Goal: Book appointment/travel/reservation

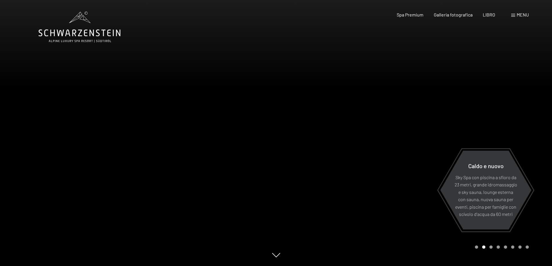
click at [512, 16] on span at bounding box center [513, 15] width 4 height 3
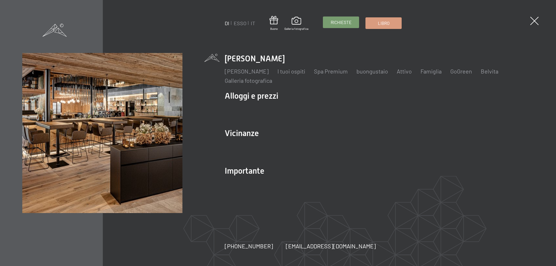
click at [342, 23] on font "Richieste" at bounding box center [341, 22] width 21 height 5
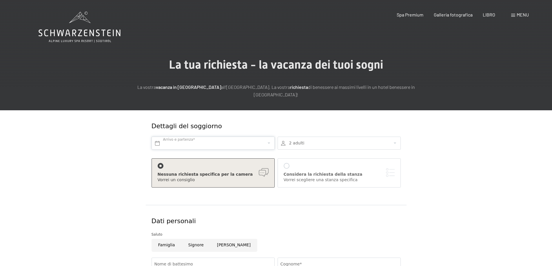
click at [201, 144] on input "text" at bounding box center [213, 143] width 123 height 13
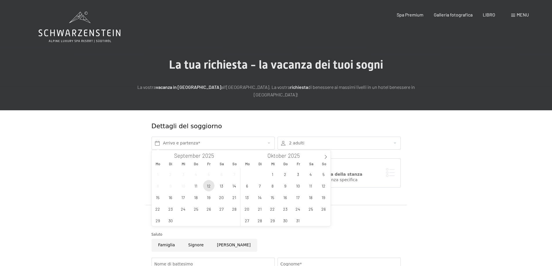
click at [209, 188] on span "12" at bounding box center [208, 185] width 11 height 11
type input "[DATE]"
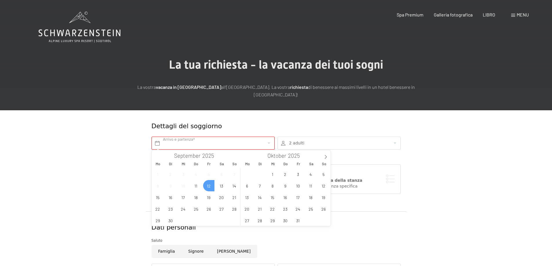
click at [327, 146] on div at bounding box center [339, 143] width 123 height 13
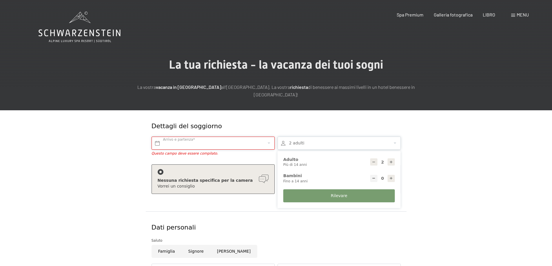
click at [244, 141] on input "text" at bounding box center [213, 143] width 123 height 13
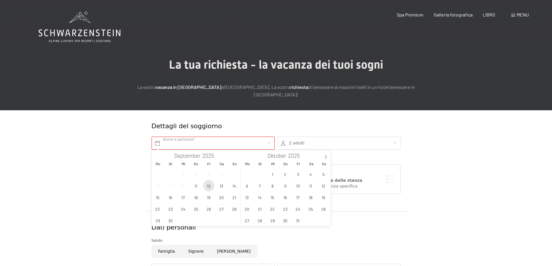
click at [211, 188] on span "12" at bounding box center [208, 185] width 11 height 11
click at [236, 185] on span "14" at bounding box center [234, 185] width 11 height 11
type input "Fr. 12.09.2025 - So. 14.09.2025"
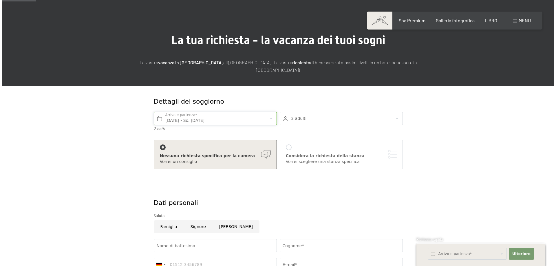
scroll to position [13, 0]
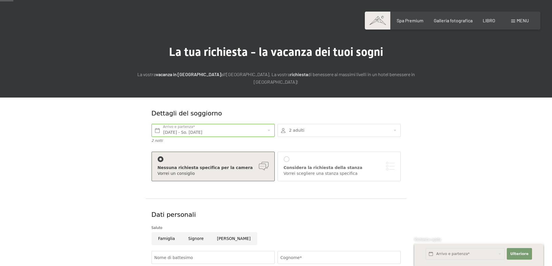
click at [300, 163] on div "Considera la richiesta della stanza Vorrei scegliere una stanza specifica" at bounding box center [339, 166] width 111 height 20
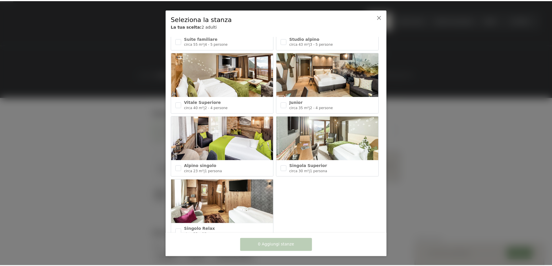
scroll to position [245, 0]
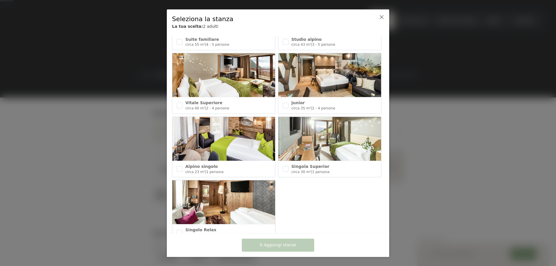
click at [352, 69] on img at bounding box center [329, 75] width 103 height 44
checkbox input "true"
click at [279, 243] on font "Aggiungi 1 stanza" at bounding box center [278, 245] width 37 height 5
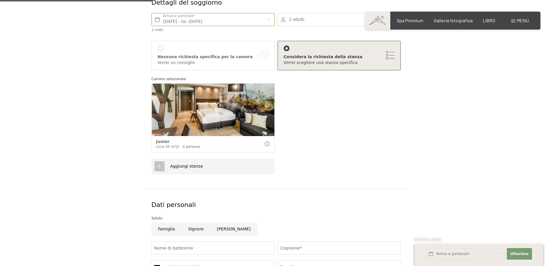
scroll to position [216, 0]
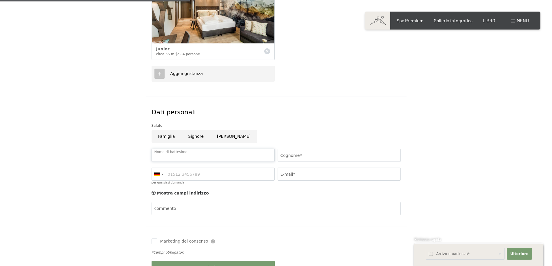
click at [202, 156] on input "Nome di battesimo" at bounding box center [213, 155] width 123 height 13
type input "ROBERTO"
type input "FRERI"
type input "0303548745"
type input "freri.rob@gmail.com"
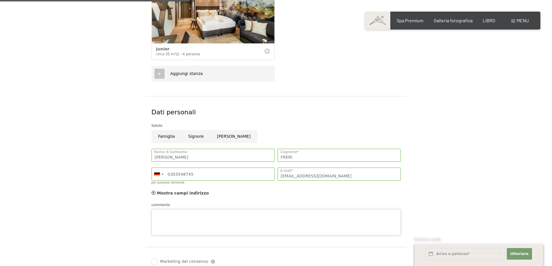
click at [176, 207] on div "commento" at bounding box center [276, 218] width 249 height 33
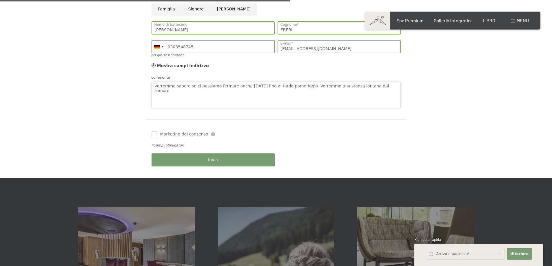
scroll to position [350, 0]
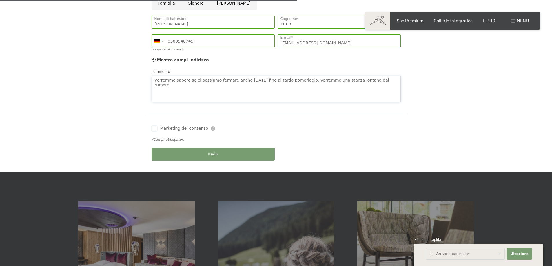
type textarea "vorremmo sapere se ci possiamo fermare anche domenica fino al tardo pomeriggio.…"
click at [156, 129] on input "Marketing del consenso" at bounding box center [155, 129] width 6 height 6
checkbox input "true"
click at [220, 157] on button "Invia" at bounding box center [213, 154] width 123 height 13
